Goal: Communication & Community: Share content

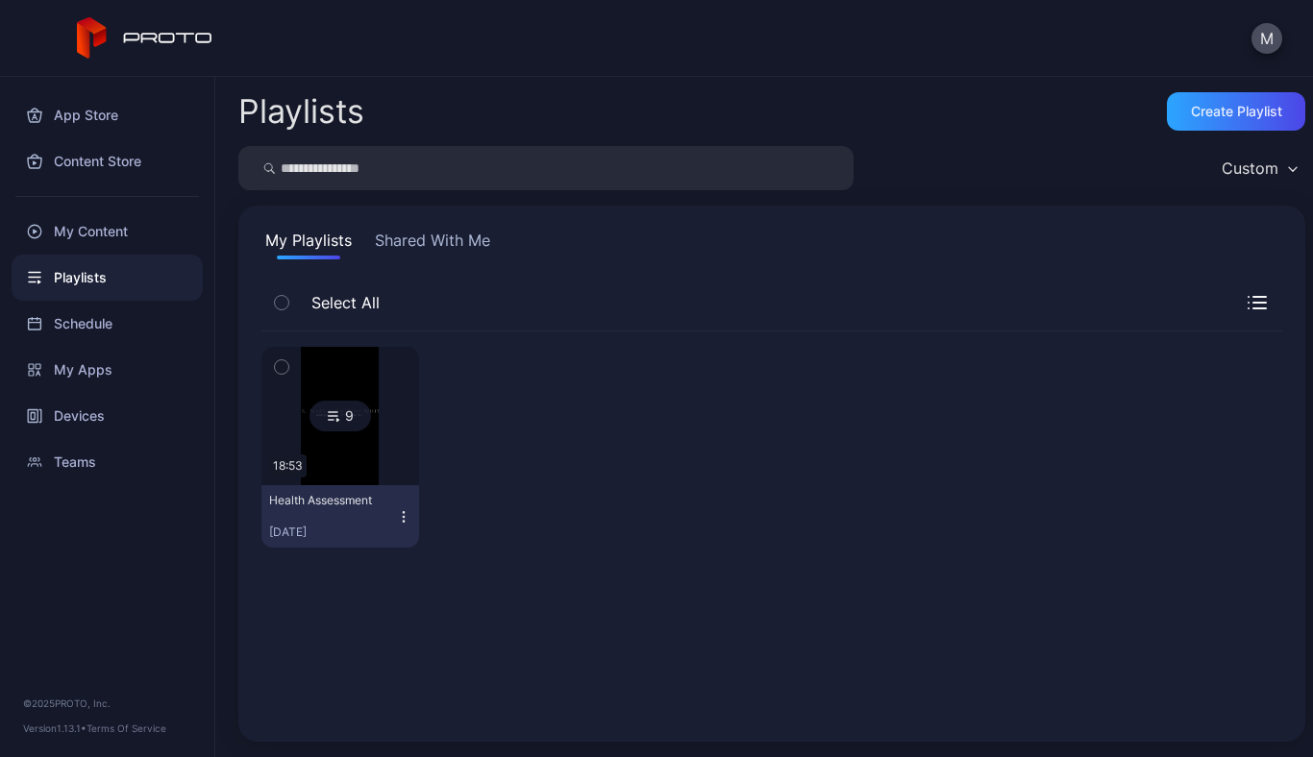
click at [471, 234] on button "Shared With Me" at bounding box center [432, 244] width 123 height 31
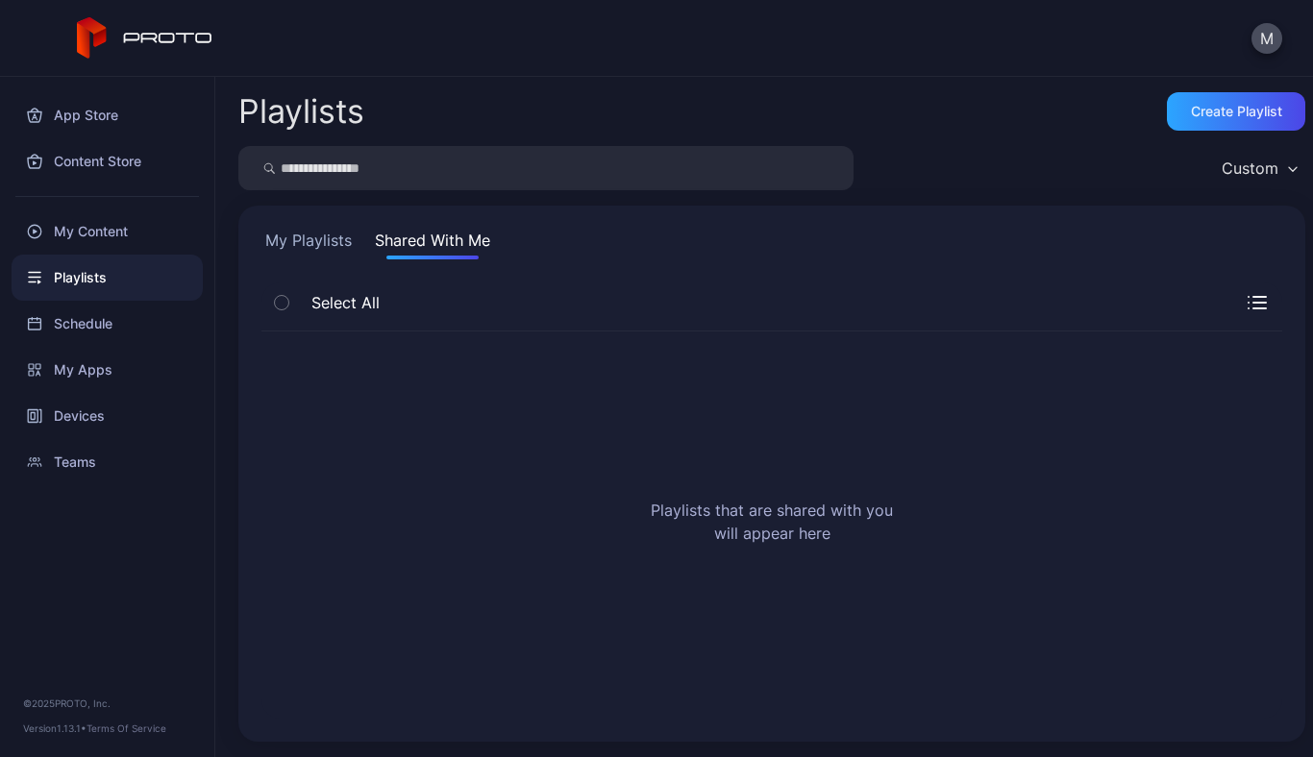
click at [305, 238] on button "My Playlists" at bounding box center [308, 244] width 94 height 31
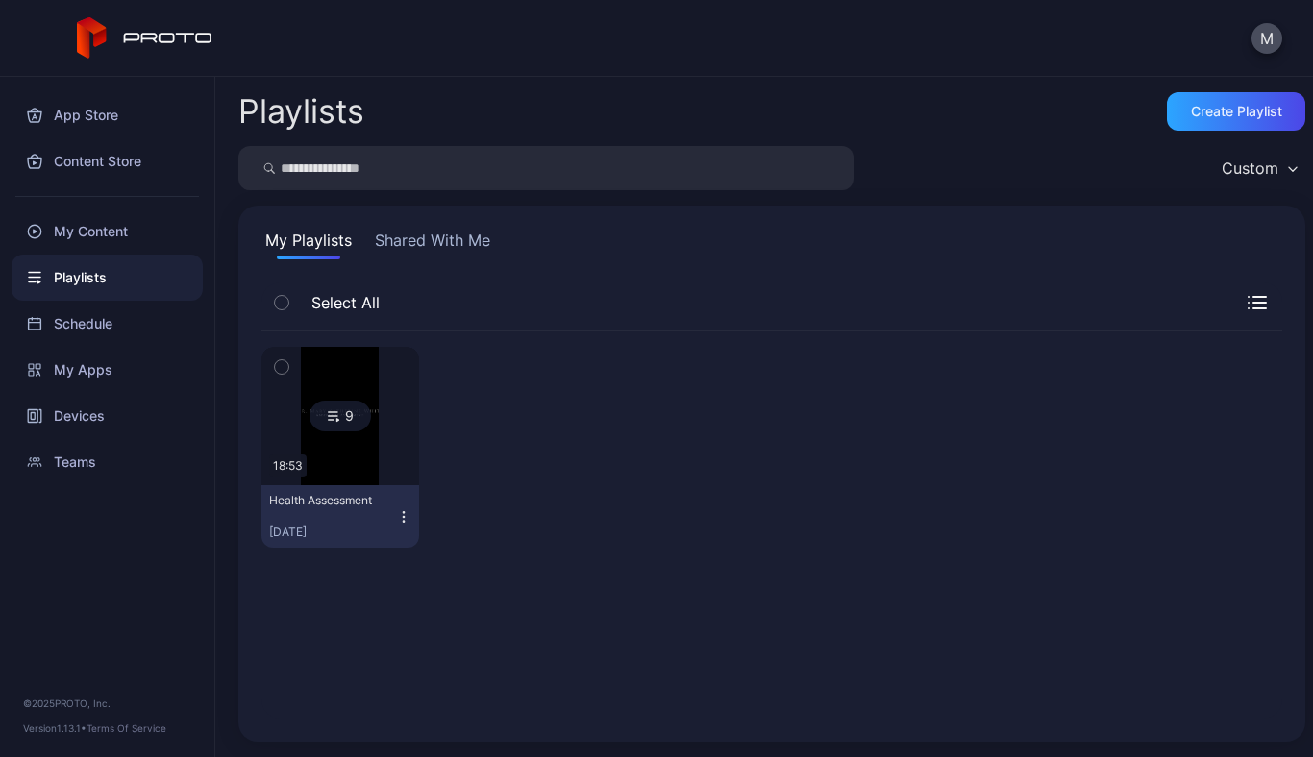
click at [332, 421] on icon at bounding box center [333, 416] width 15 height 23
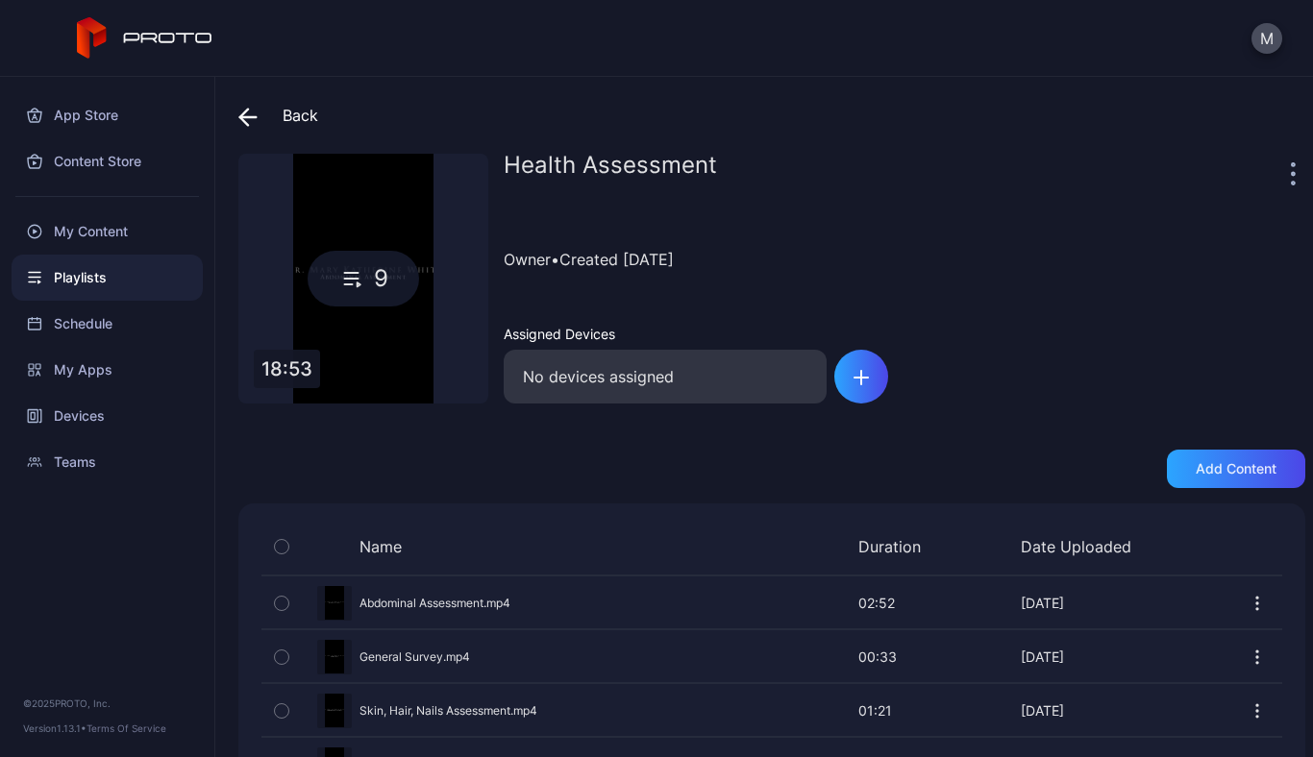
click at [287, 117] on div "Back" at bounding box center [278, 115] width 80 height 46
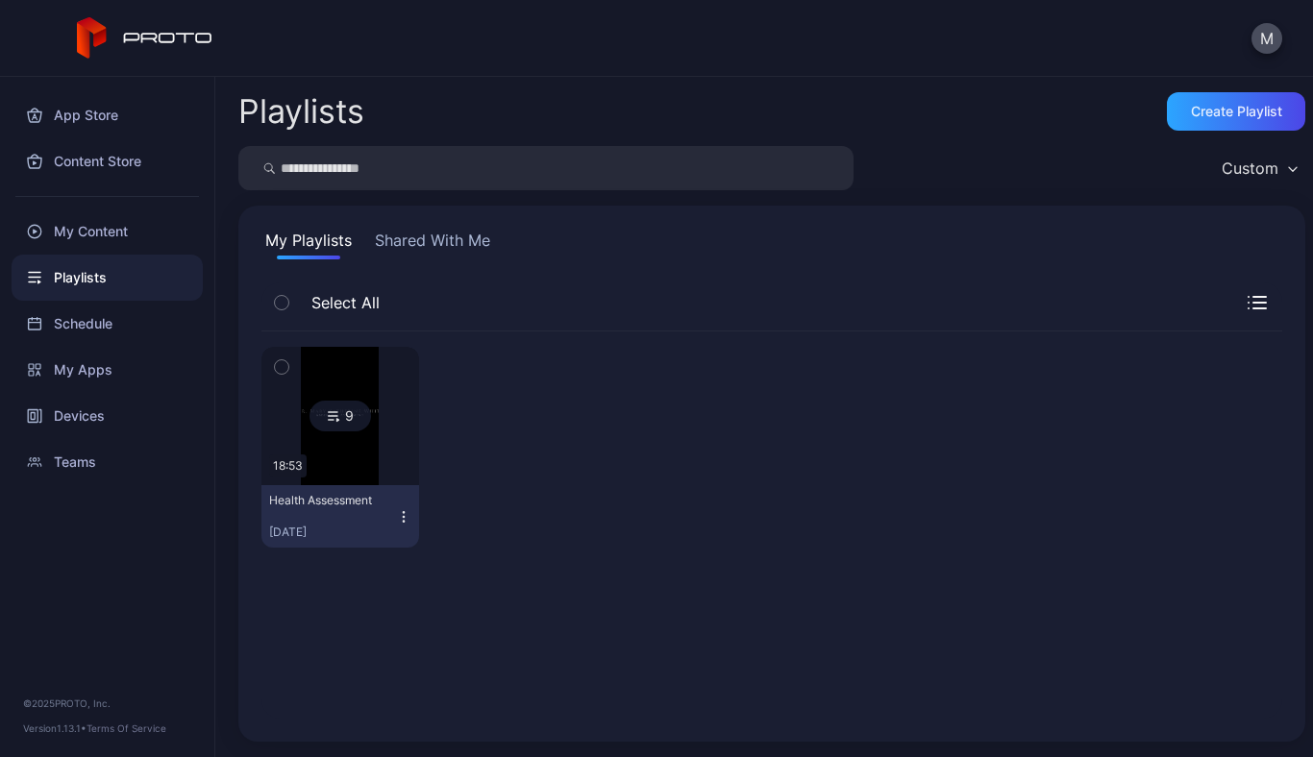
click at [398, 510] on icon "button" at bounding box center [403, 516] width 15 height 15
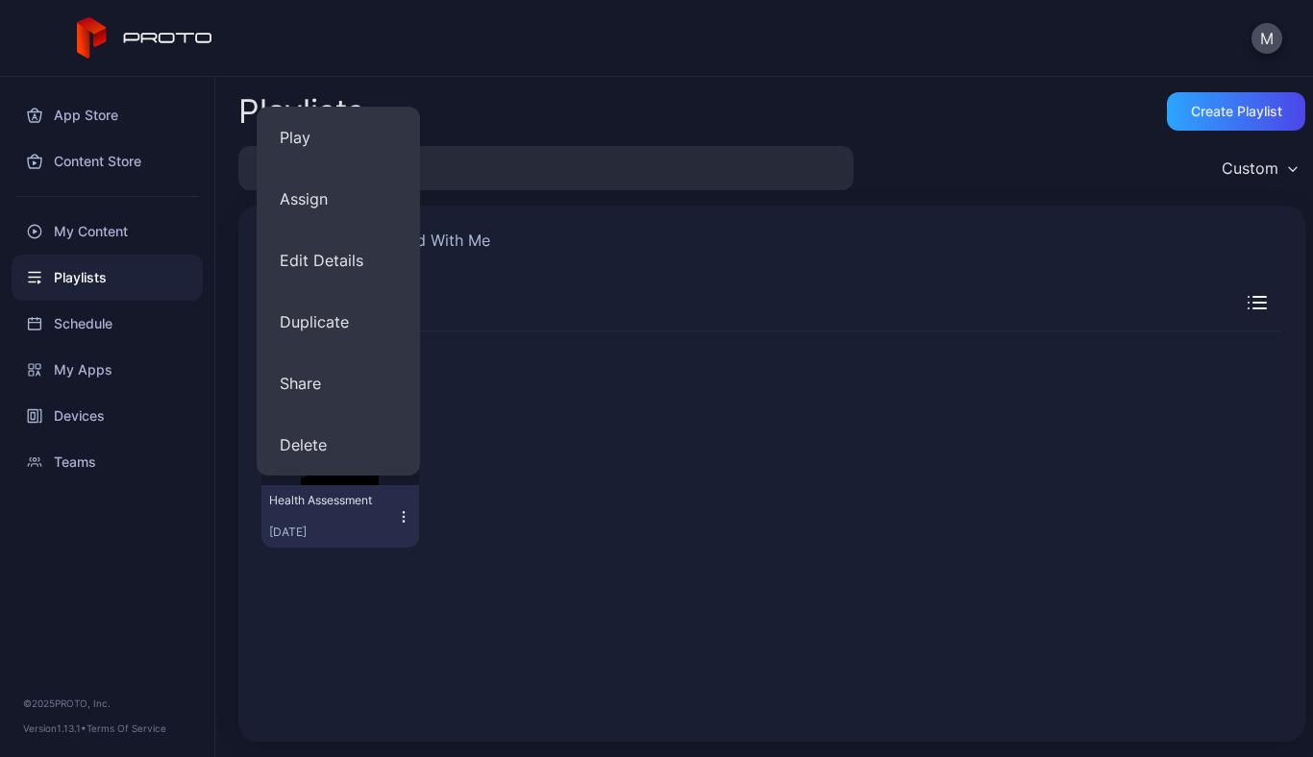
click at [1247, 299] on icon "button" at bounding box center [1256, 302] width 19 height 13
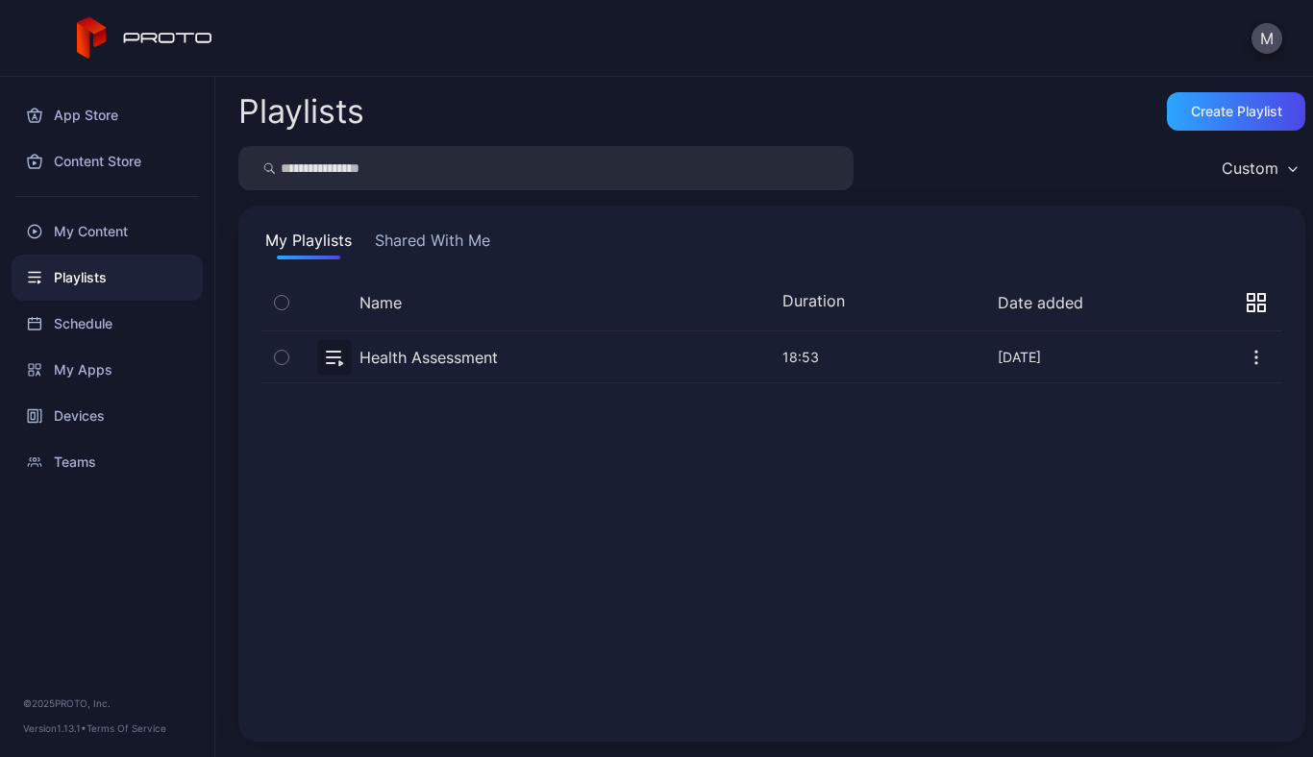
click at [1246, 359] on icon "button" at bounding box center [1255, 357] width 19 height 19
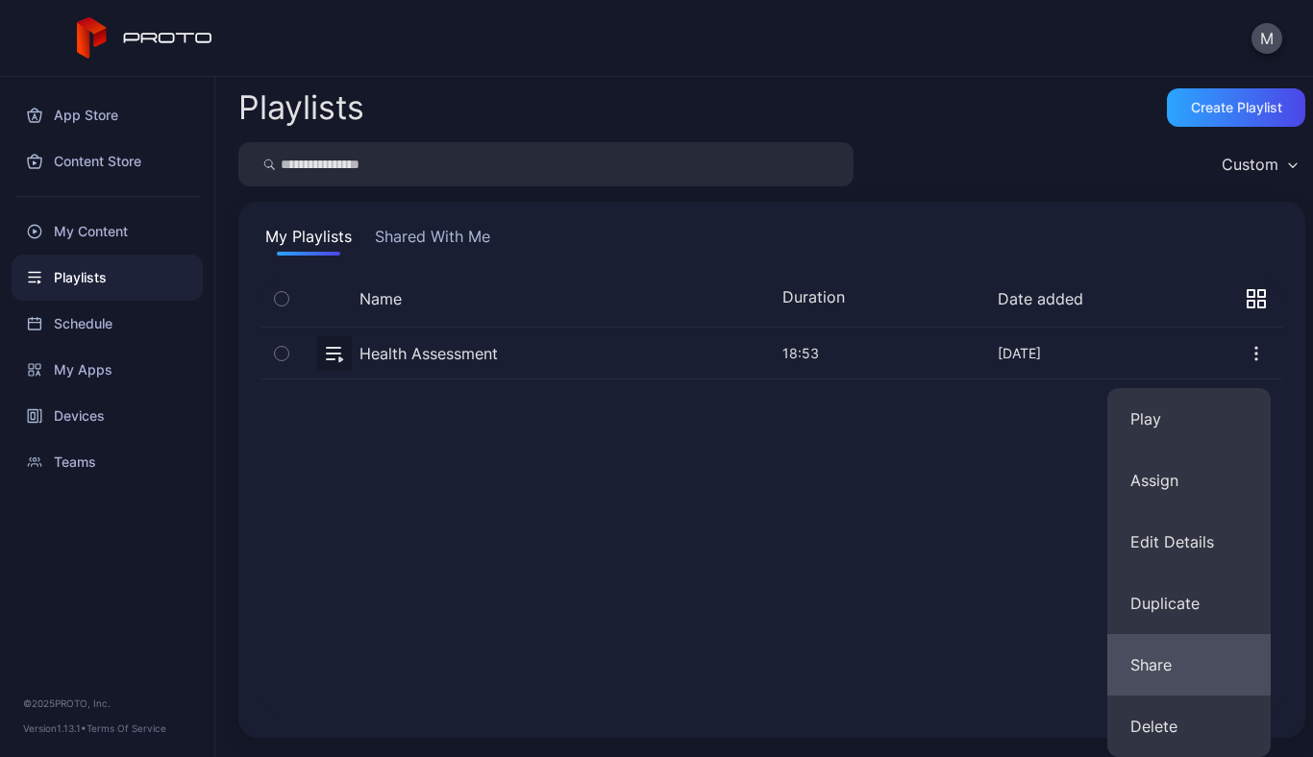
click at [1169, 654] on button "Share" at bounding box center [1188, 665] width 163 height 62
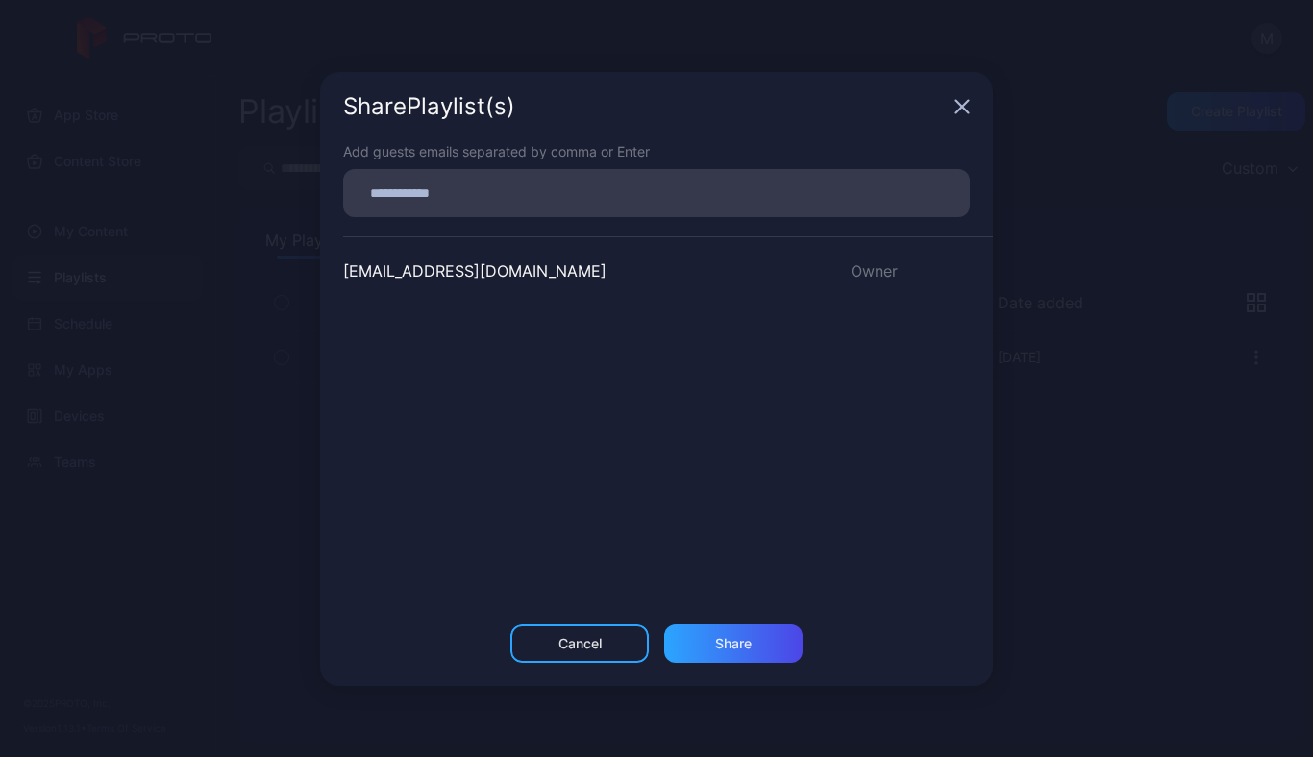
click at [674, 186] on input at bounding box center [656, 193] width 603 height 25
type input "**********"
click at [730, 635] on div "Share" at bounding box center [733, 644] width 138 height 38
click at [964, 105] on icon "button" at bounding box center [962, 106] width 12 height 12
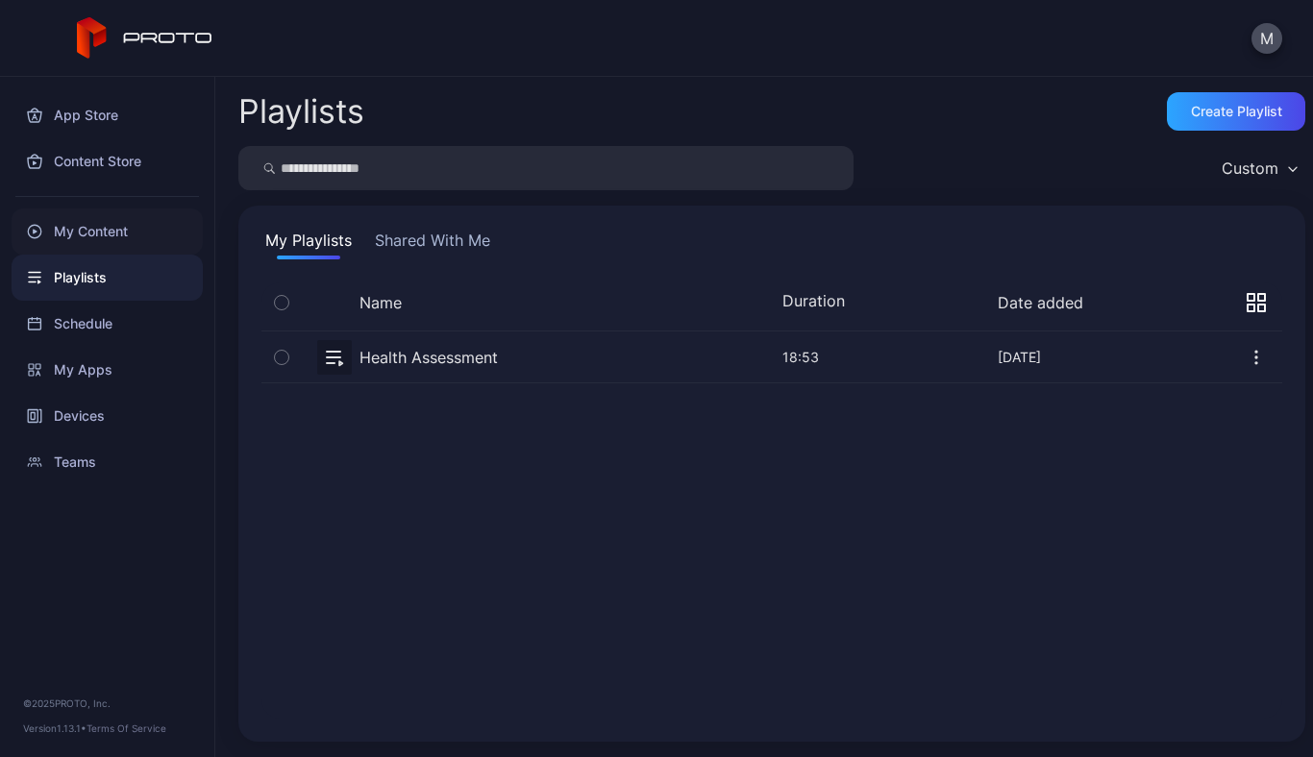
click at [100, 229] on div "My Content" at bounding box center [107, 232] width 191 height 46
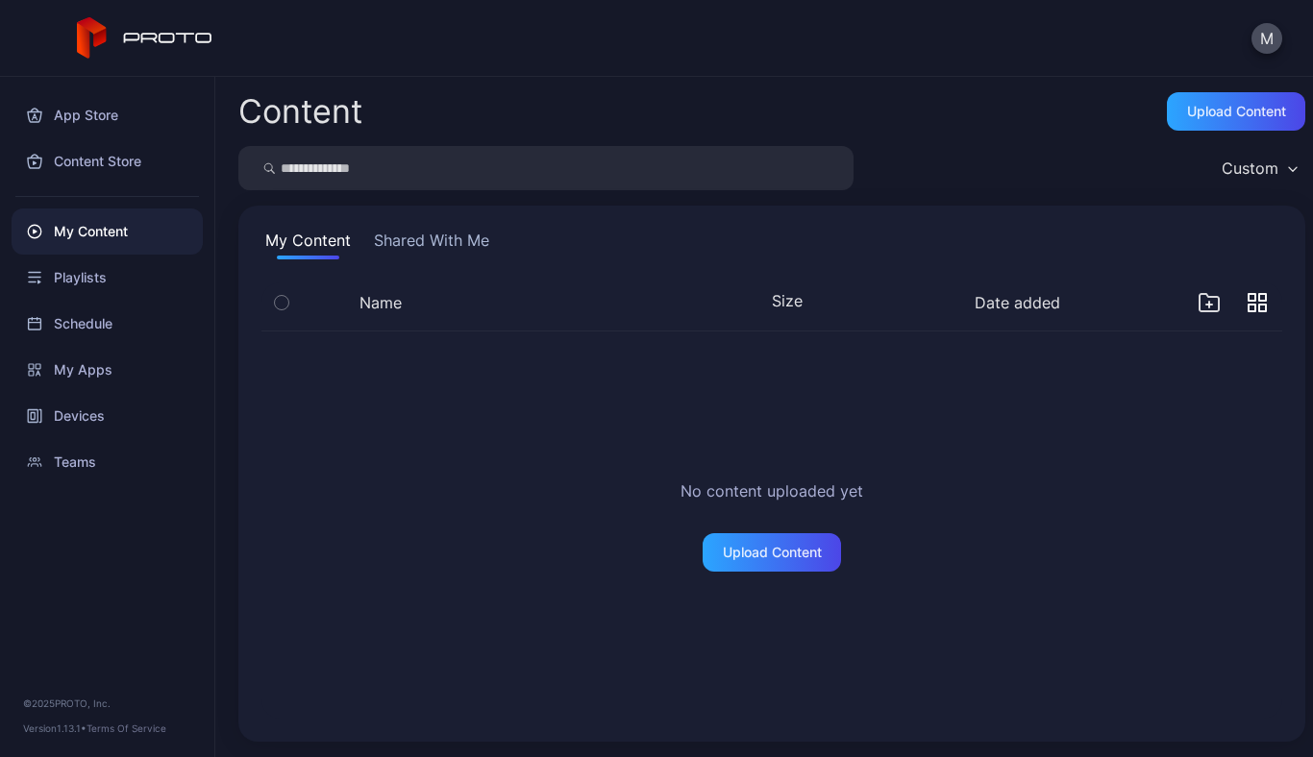
click at [1206, 305] on icon "button" at bounding box center [1209, 305] width 6 height 0
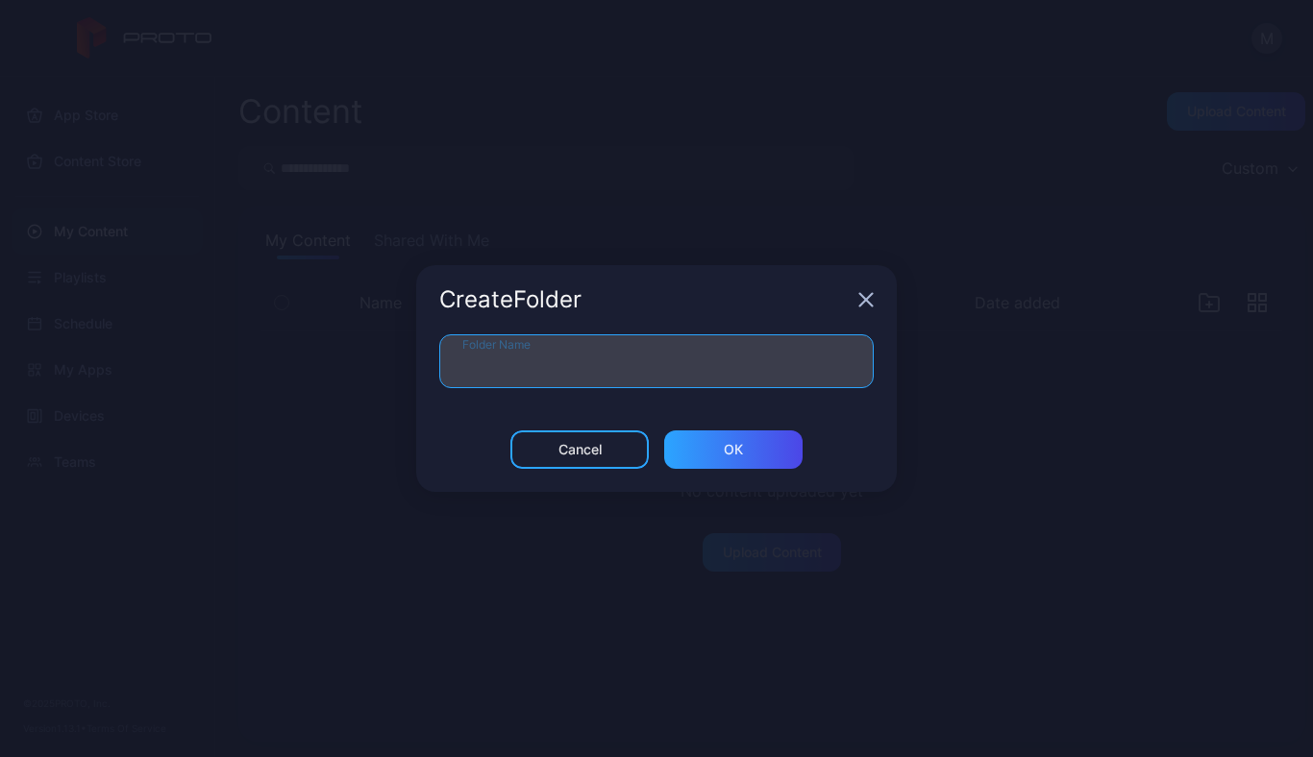
click at [701, 366] on input "Folder Name" at bounding box center [656, 361] width 434 height 54
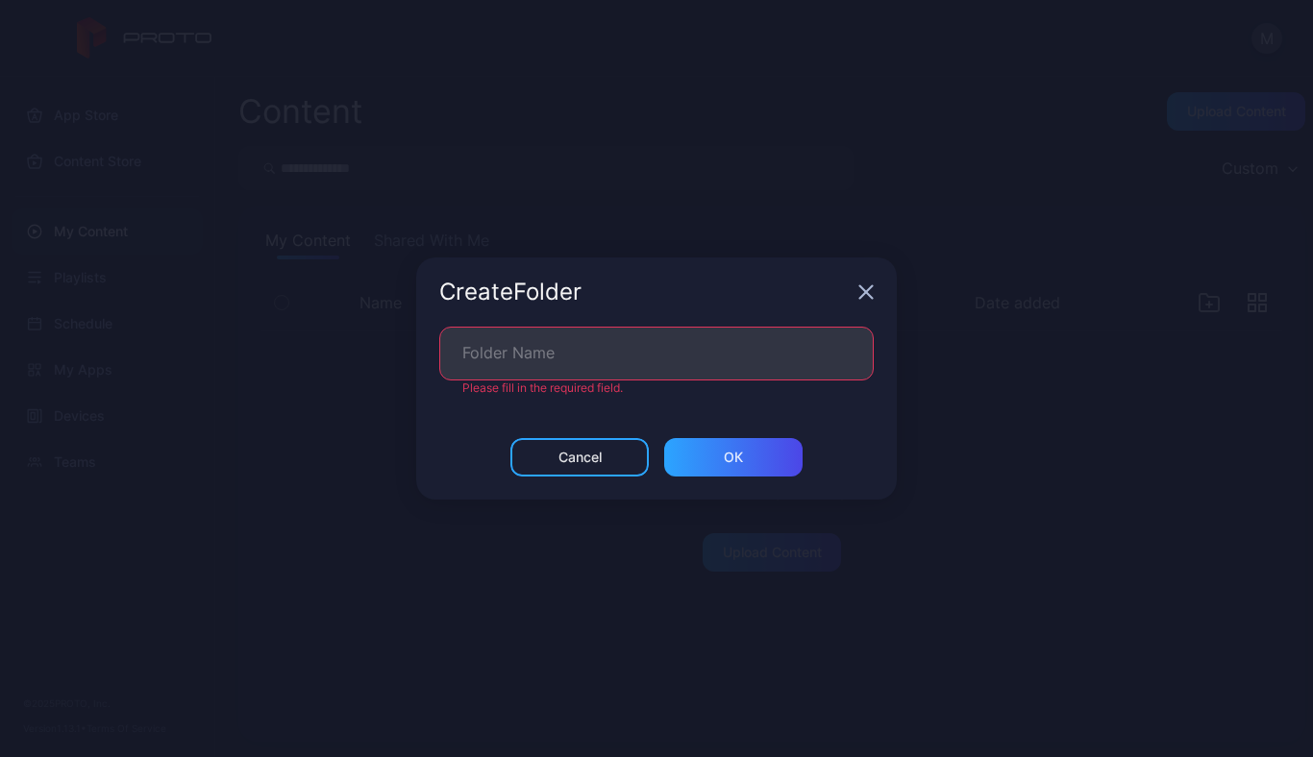
click at [863, 295] on icon "button" at bounding box center [865, 291] width 15 height 15
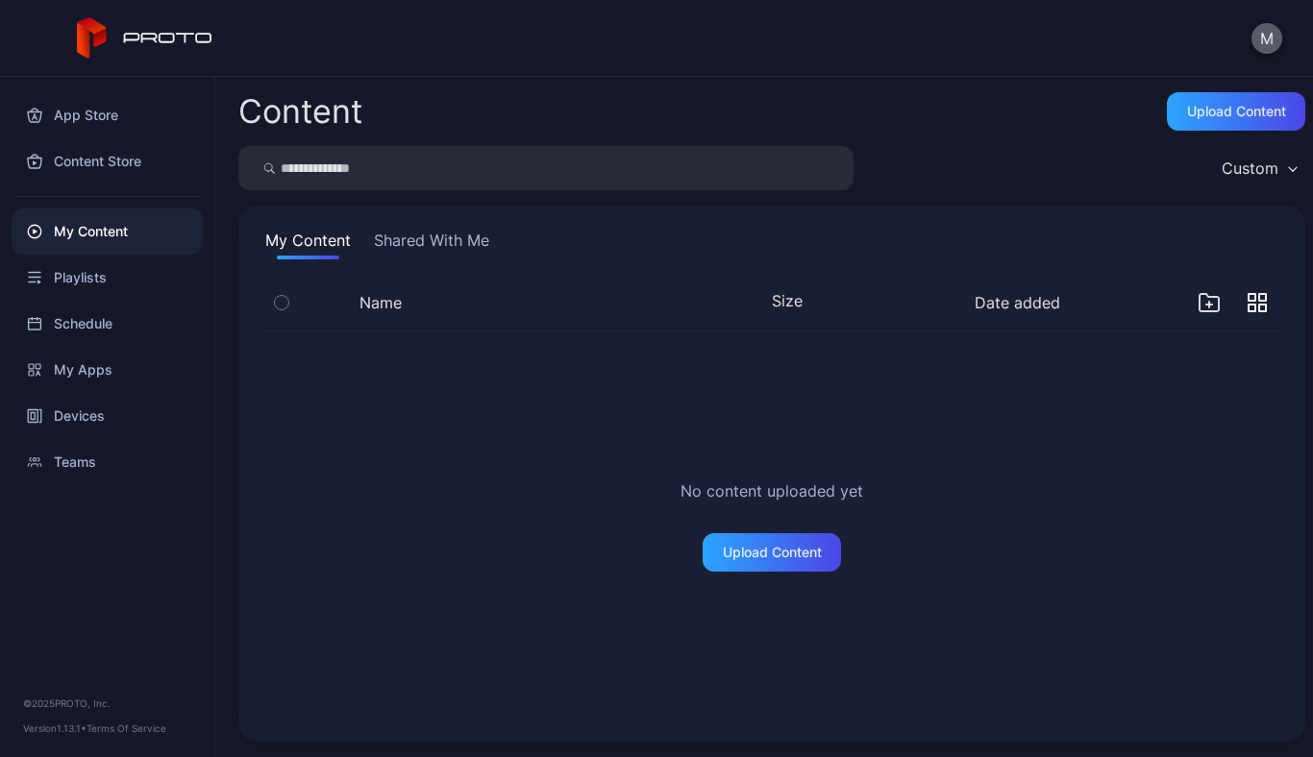
click at [1262, 40] on button "M" at bounding box center [1266, 38] width 31 height 31
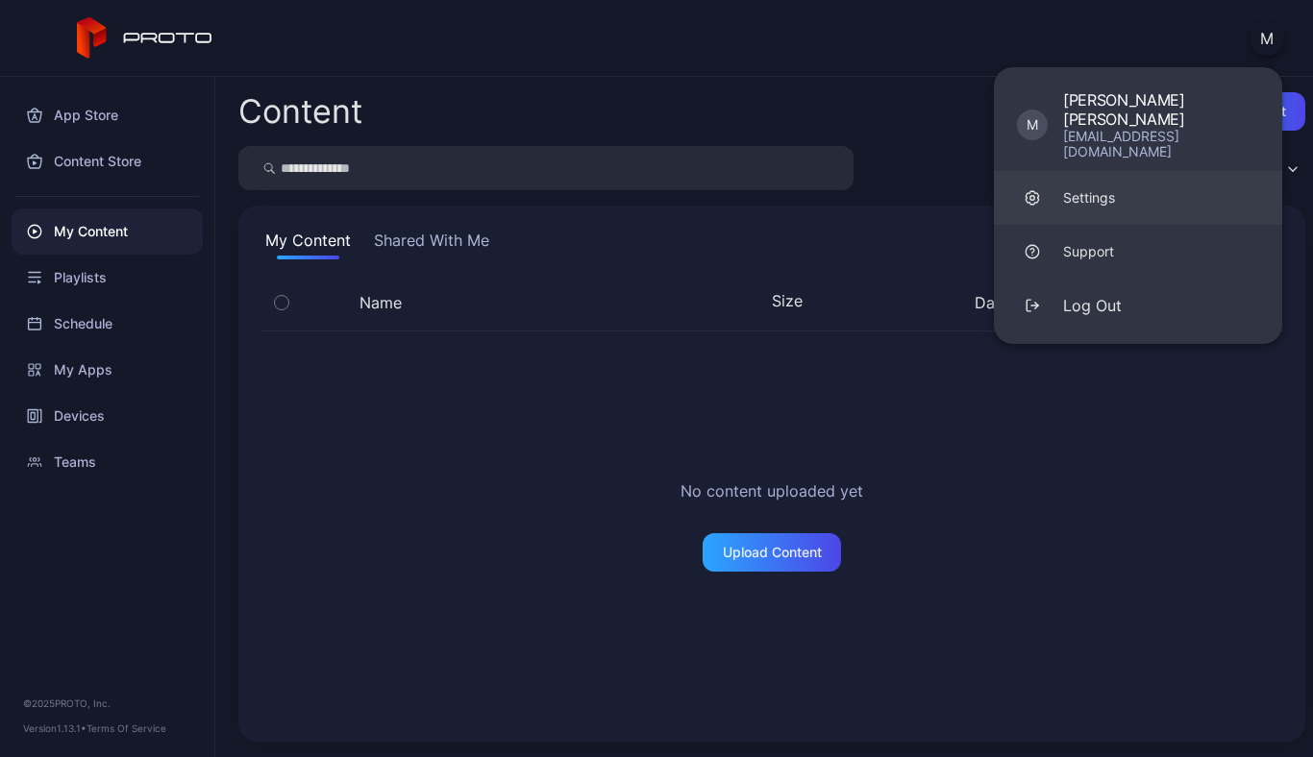
click at [1080, 188] on div "Settings" at bounding box center [1089, 197] width 52 height 19
